Goal: Information Seeking & Learning: Learn about a topic

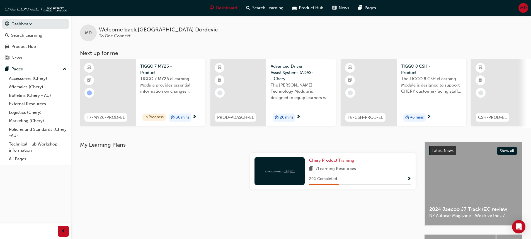
click at [148, 80] on span "TIGGO 7 MY26 eLearning Module provides essential information on changes introdu…" at bounding box center [170, 85] width 61 height 19
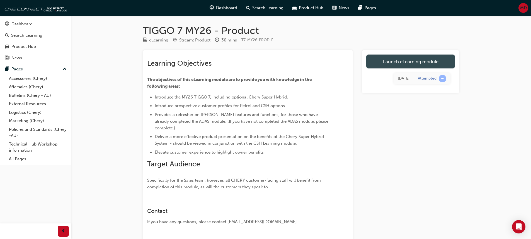
click at [417, 61] on link "Launch eLearning module" at bounding box center [410, 62] width 89 height 14
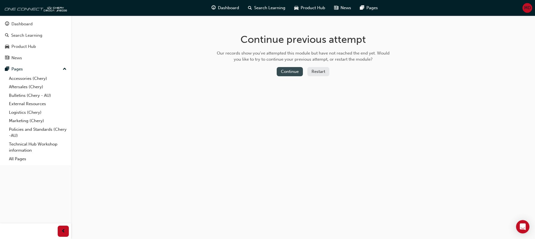
click at [285, 72] on button "Continue" at bounding box center [290, 71] width 26 height 9
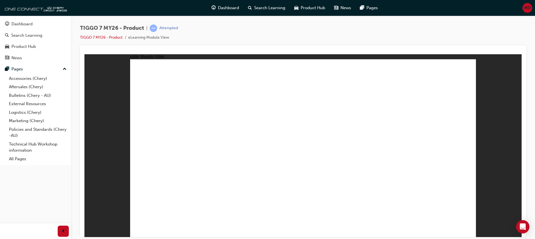
drag, startPoint x: 358, startPoint y: 76, endPoint x: 166, endPoint y: 153, distance: 207.4
drag, startPoint x: 293, startPoint y: 77, endPoint x: 436, endPoint y: 155, distance: 162.9
drag, startPoint x: 390, startPoint y: 111, endPoint x: 302, endPoint y: 154, distance: 98.2
drag, startPoint x: 429, startPoint y: 71, endPoint x: 370, endPoint y: 149, distance: 97.6
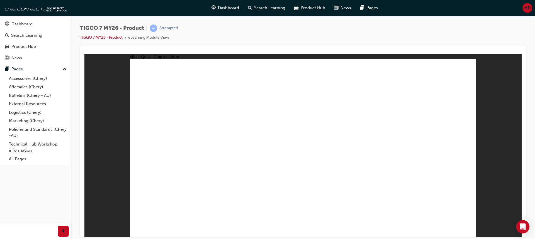
drag, startPoint x: 320, startPoint y: 118, endPoint x: 231, endPoint y: 161, distance: 99.0
drag, startPoint x: 442, startPoint y: 98, endPoint x: 328, endPoint y: 166, distance: 132.8
drag, startPoint x: 361, startPoint y: 97, endPoint x: 165, endPoint y: 161, distance: 206.1
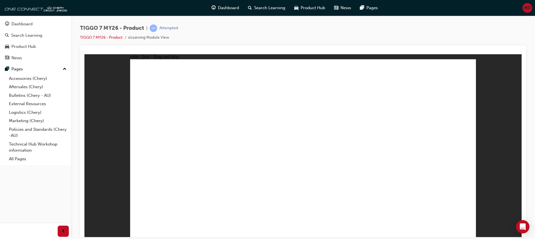
drag, startPoint x: 300, startPoint y: 103, endPoint x: 176, endPoint y: 197, distance: 155.2
drag, startPoint x: 287, startPoint y: 75, endPoint x: 308, endPoint y: 177, distance: 103.6
drag, startPoint x: 333, startPoint y: 78, endPoint x: 334, endPoint y: 177, distance: 99.2
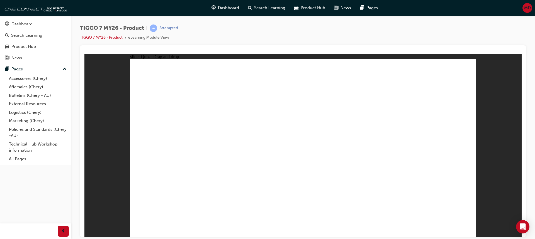
drag, startPoint x: 366, startPoint y: 75, endPoint x: 366, endPoint y: 173, distance: 97.8
drag, startPoint x: 398, startPoint y: 76, endPoint x: 380, endPoint y: 176, distance: 101.7
drag, startPoint x: 327, startPoint y: 107, endPoint x: 186, endPoint y: 177, distance: 157.7
drag, startPoint x: 294, startPoint y: 91, endPoint x: 202, endPoint y: 169, distance: 120.4
drag, startPoint x: 328, startPoint y: 92, endPoint x: 305, endPoint y: 182, distance: 93.2
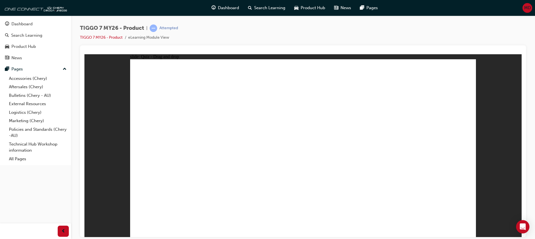
drag, startPoint x: 443, startPoint y: 75, endPoint x: 341, endPoint y: 179, distance: 145.4
drag, startPoint x: 367, startPoint y: 89, endPoint x: 230, endPoint y: 167, distance: 157.7
drag, startPoint x: 403, startPoint y: 92, endPoint x: 249, endPoint y: 171, distance: 173.0
drag, startPoint x: 441, startPoint y: 91, endPoint x: 381, endPoint y: 175, distance: 103.5
drag, startPoint x: 367, startPoint y: 111, endPoint x: 389, endPoint y: 183, distance: 75.4
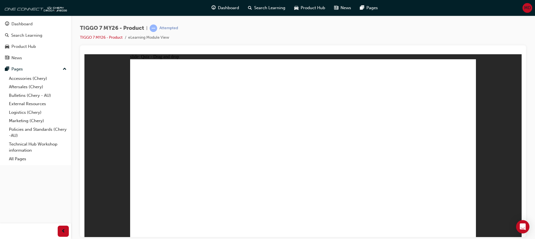
drag, startPoint x: 409, startPoint y: 108, endPoint x: 205, endPoint y: 183, distance: 217.1
drag, startPoint x: 429, startPoint y: 91, endPoint x: 346, endPoint y: 170, distance: 114.1
drag, startPoint x: 307, startPoint y: 92, endPoint x: 217, endPoint y: 159, distance: 112.8
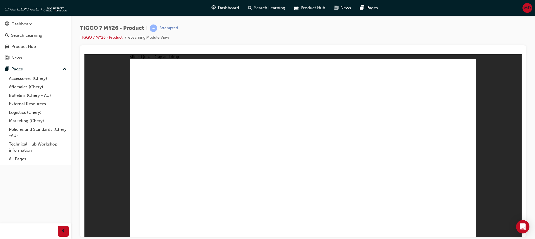
drag, startPoint x: 380, startPoint y: 97, endPoint x: 212, endPoint y: 182, distance: 188.3
drag, startPoint x: 404, startPoint y: 192, endPoint x: 248, endPoint y: 193, distance: 155.5
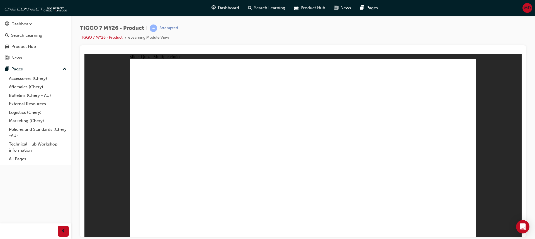
radio input "true"
drag, startPoint x: 356, startPoint y: 105, endPoint x: 349, endPoint y: 177, distance: 72.5
drag, startPoint x: 433, startPoint y: 90, endPoint x: 384, endPoint y: 162, distance: 86.8
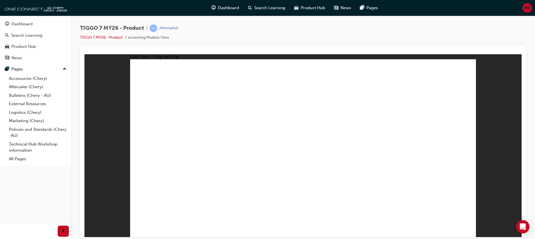
drag, startPoint x: 300, startPoint y: 94, endPoint x: 307, endPoint y: 177, distance: 83.6
drag, startPoint x: 299, startPoint y: 77, endPoint x: 375, endPoint y: 176, distance: 124.4
drag, startPoint x: 354, startPoint y: 91, endPoint x: 322, endPoint y: 187, distance: 101.1
drag, startPoint x: 361, startPoint y: 79, endPoint x: 373, endPoint y: 186, distance: 107.7
drag, startPoint x: 415, startPoint y: 79, endPoint x: 310, endPoint y: 188, distance: 151.7
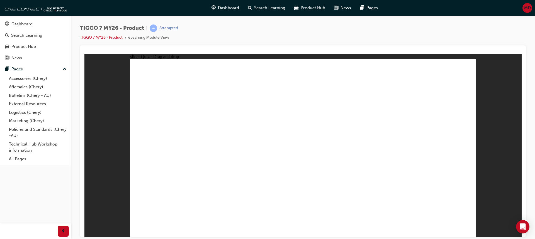
radio input "true"
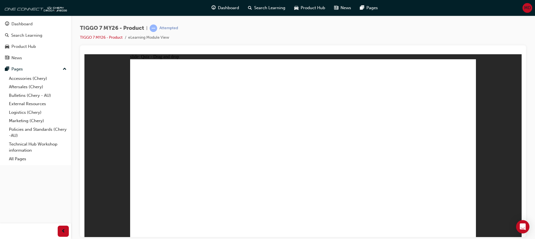
drag, startPoint x: 346, startPoint y: 79, endPoint x: 218, endPoint y: 160, distance: 150.4
drag, startPoint x: 419, startPoint y: 84, endPoint x: 280, endPoint y: 166, distance: 161.5
drag, startPoint x: 271, startPoint y: 74, endPoint x: 349, endPoint y: 152, distance: 110.2
drag, startPoint x: 390, startPoint y: 109, endPoint x: 430, endPoint y: 153, distance: 59.2
drag, startPoint x: 375, startPoint y: 154, endPoint x: 177, endPoint y: 157, distance: 198.4
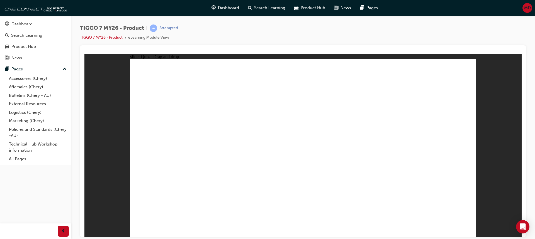
drag, startPoint x: 334, startPoint y: 107, endPoint x: 373, endPoint y: 150, distance: 58.6
radio input "true"
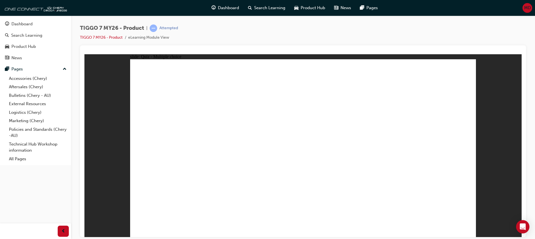
radio input "true"
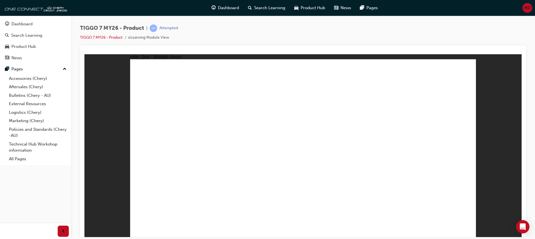
click at [21, 23] on div "Dashboard" at bounding box center [21, 24] width 21 height 6
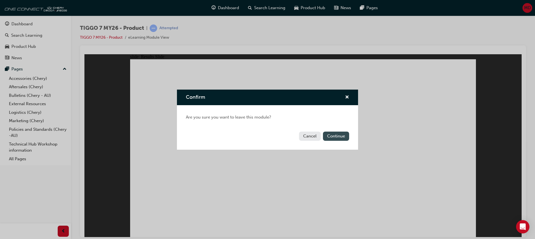
click at [334, 140] on button "Continue" at bounding box center [336, 136] width 26 height 9
